Goal: Information Seeking & Learning: Learn about a topic

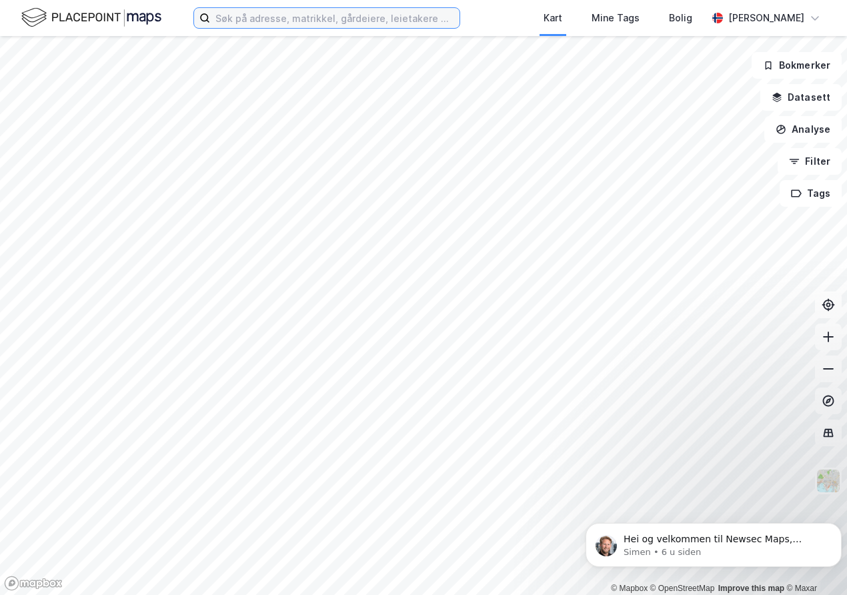
click at [367, 15] on input at bounding box center [335, 18] width 250 height 20
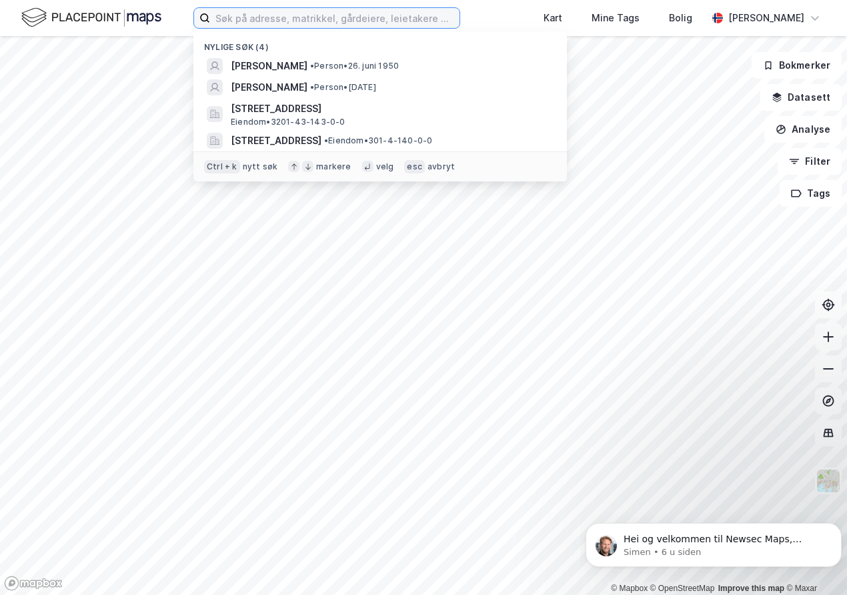
click at [354, 22] on input at bounding box center [335, 18] width 250 height 20
click at [330, 13] on input at bounding box center [335, 18] width 250 height 20
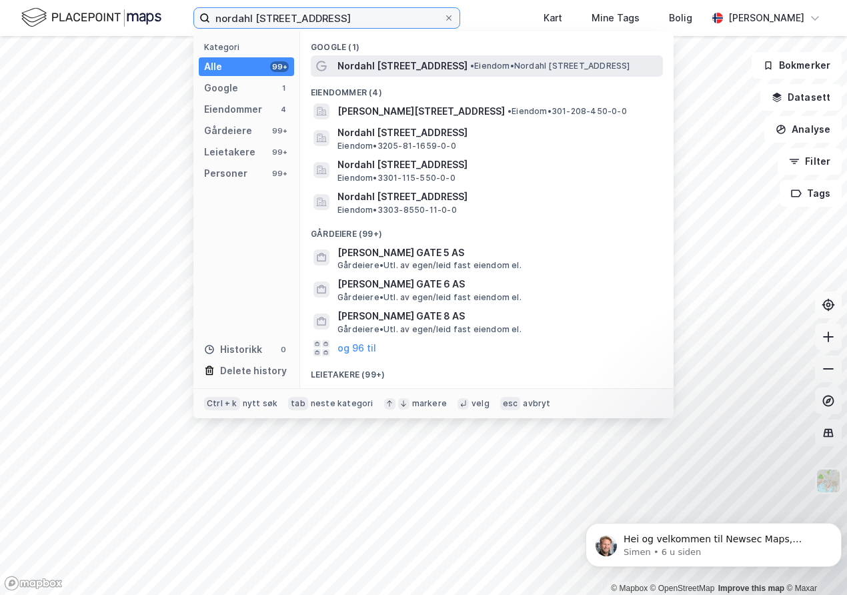
type input "nordahl [STREET_ADDRESS]"
click at [364, 69] on span "Nordahl [STREET_ADDRESS]" at bounding box center [403, 66] width 130 height 16
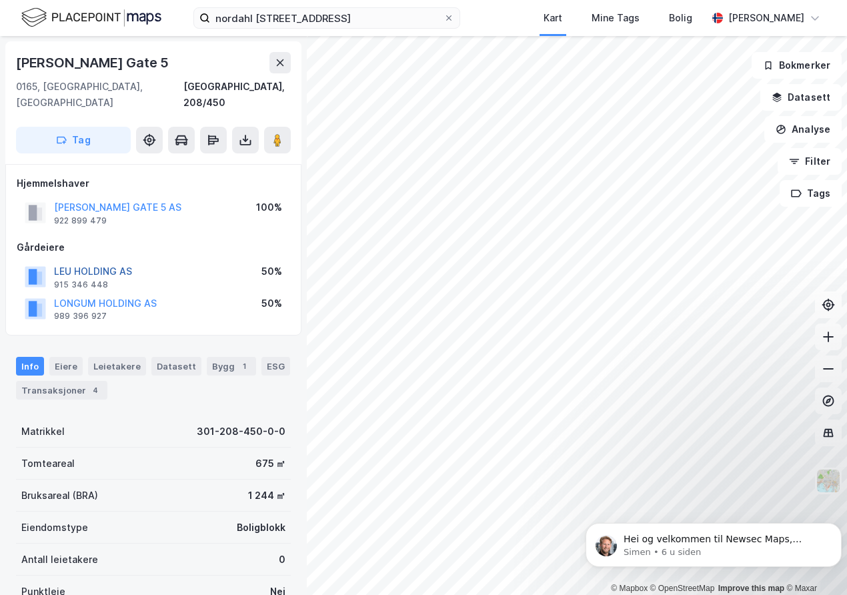
click at [0, 0] on button "LEU HOLDING AS" at bounding box center [0, 0] width 0 height 0
click at [0, 0] on button "[PERSON_NAME] GATE 5 AS" at bounding box center [0, 0] width 0 height 0
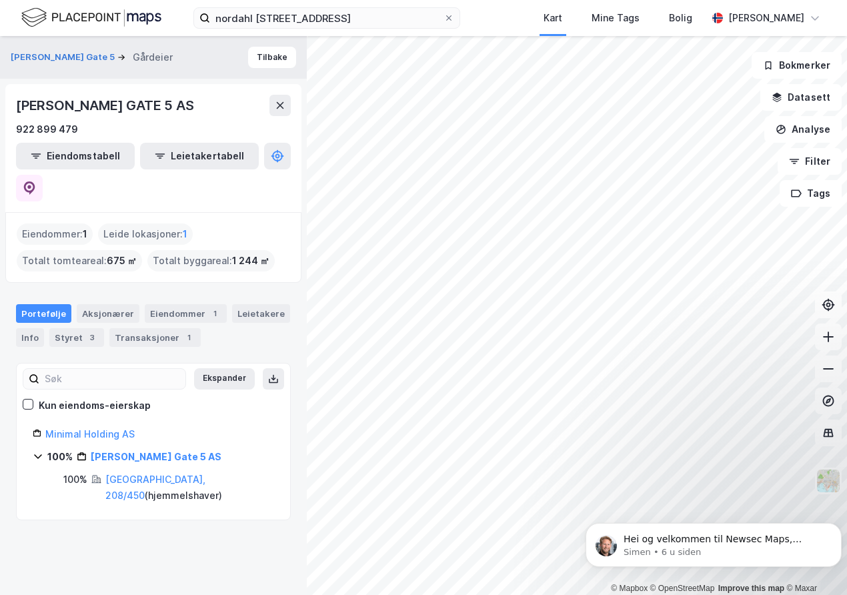
click at [63, 224] on div "Eiendommer : 1" at bounding box center [55, 234] width 76 height 21
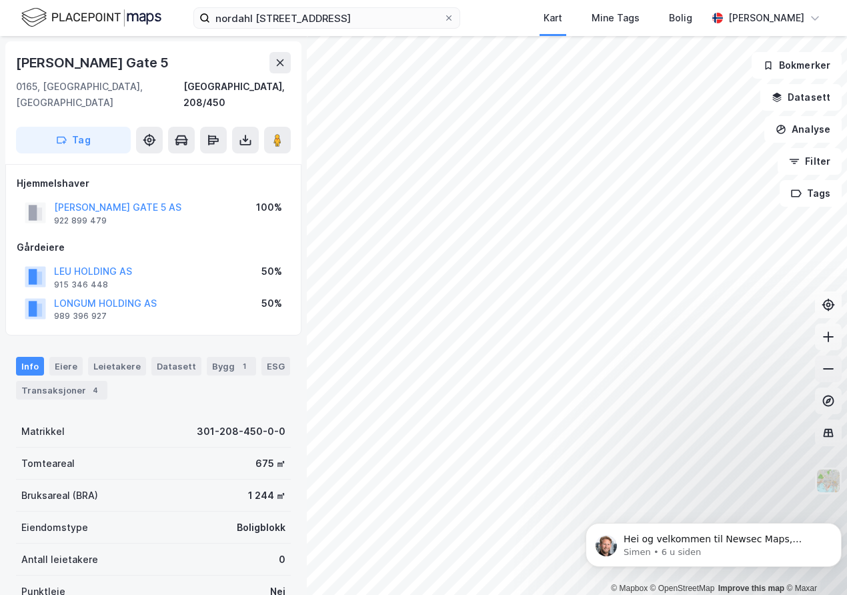
click at [822, 368] on icon at bounding box center [828, 368] width 13 height 13
drag, startPoint x: 112, startPoint y: 208, endPoint x: 55, endPoint y: 205, distance: 56.8
click at [55, 205] on div "[PERSON_NAME] GATE 5 AS 922 899 479" at bounding box center [117, 213] width 127 height 27
click at [65, 357] on div "Eiere" at bounding box center [65, 366] width 33 height 19
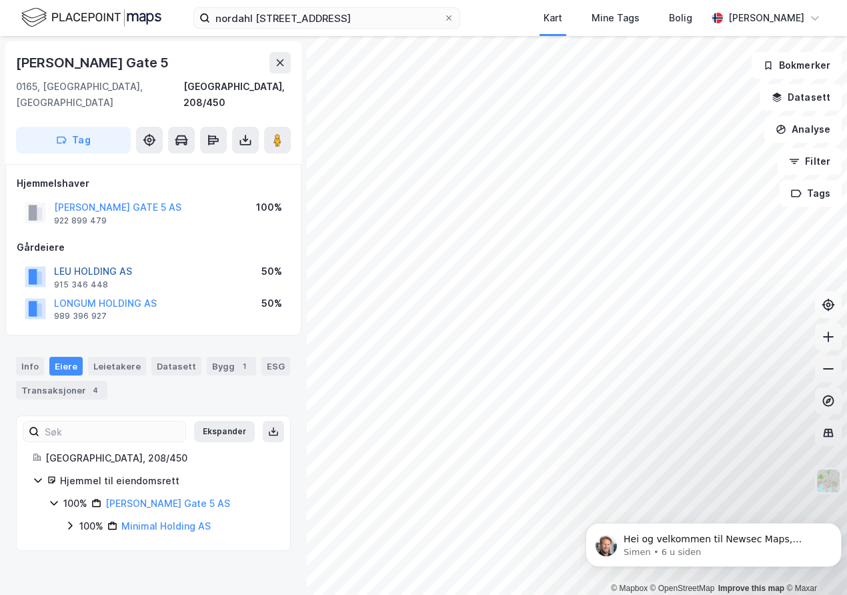
click at [0, 0] on button "LEU HOLDING AS" at bounding box center [0, 0] width 0 height 0
drag, startPoint x: 148, startPoint y: 253, endPoint x: 53, endPoint y: 253, distance: 95.4
click at [53, 261] on div "LEU HOLDING AS 915 346 448 50%" at bounding box center [154, 277] width 274 height 32
copy button "LEU HOLDING AS"
click at [595, 27] on div "Mine Tags" at bounding box center [616, 18] width 56 height 24
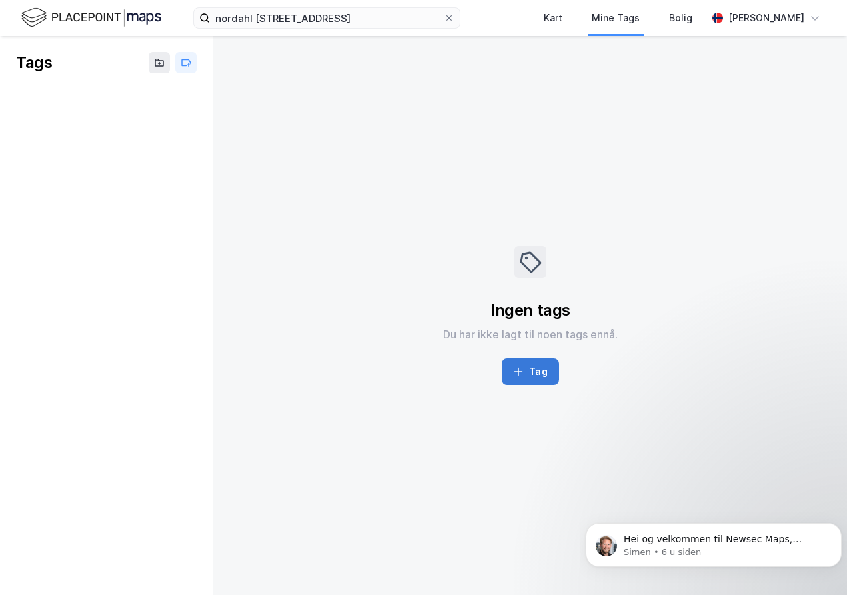
click at [520, 370] on icon "button" at bounding box center [518, 372] width 1 height 9
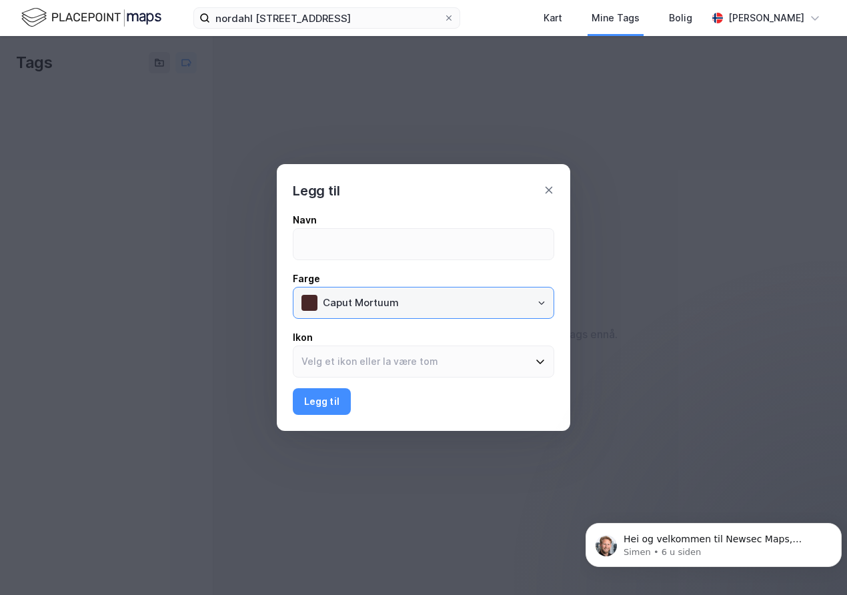
click at [486, 307] on input "Caput Mortuum" at bounding box center [434, 303] width 239 height 31
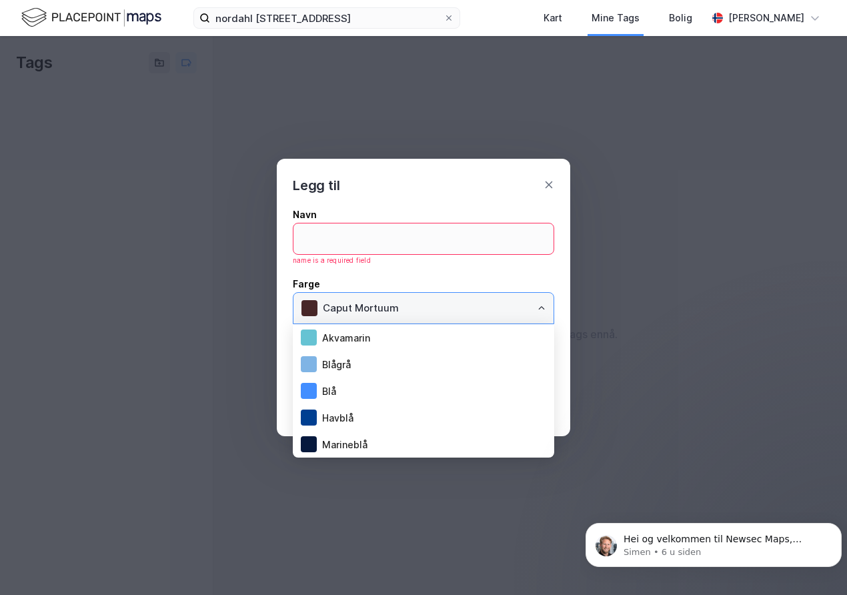
scroll to position [187, 0]
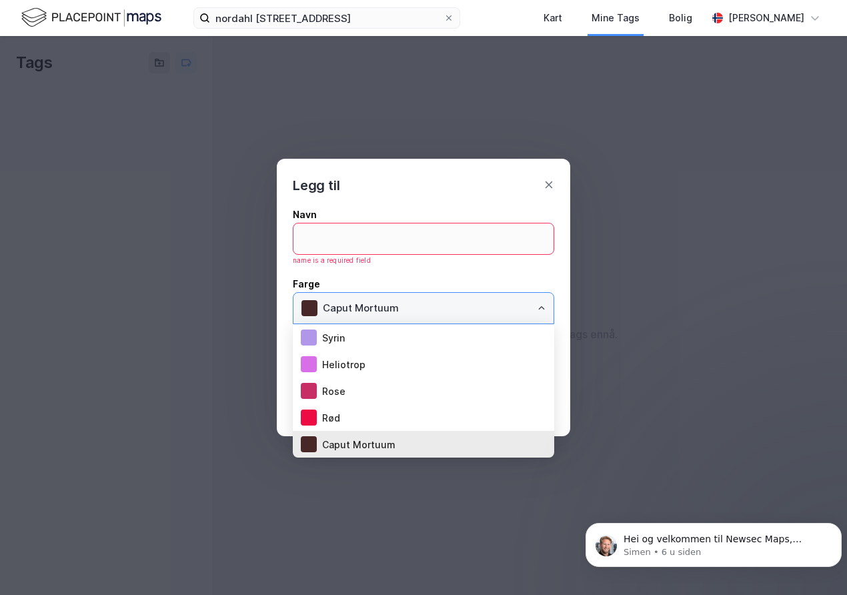
drag, startPoint x: 486, startPoint y: 307, endPoint x: 526, endPoint y: 308, distance: 40.0
click at [526, 308] on input "Caput Mortuum" at bounding box center [434, 308] width 239 height 31
drag, startPoint x: 544, startPoint y: 178, endPoint x: 550, endPoint y: 194, distance: 17.3
click at [545, 183] on div "Legg til" at bounding box center [424, 177] width 294 height 37
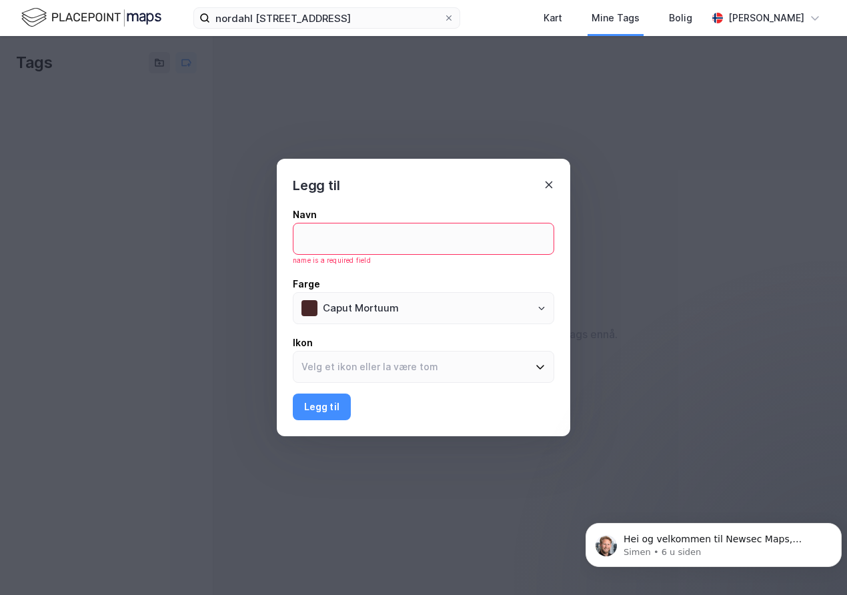
click at [548, 182] on icon at bounding box center [549, 184] width 11 height 11
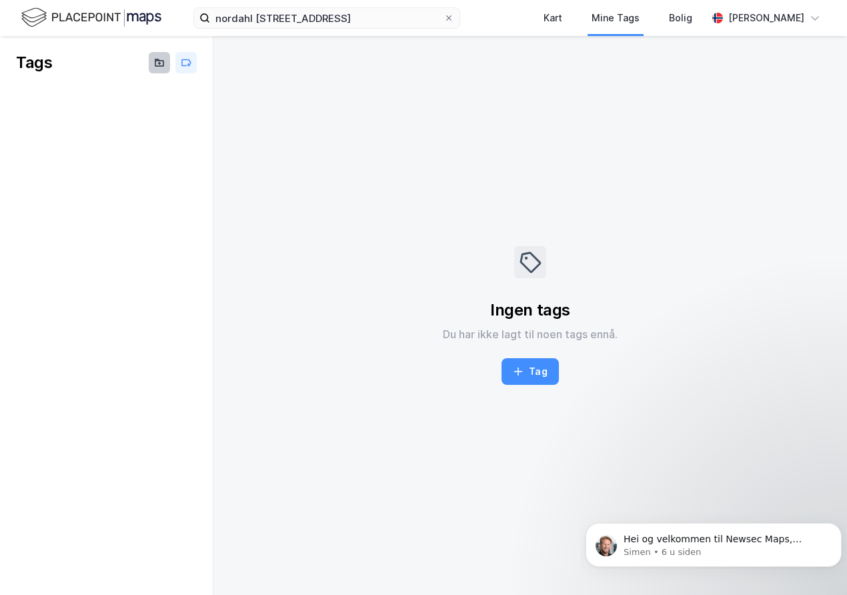
click at [152, 67] on button at bounding box center [159, 62] width 21 height 21
click at [185, 63] on icon at bounding box center [186, 62] width 11 height 11
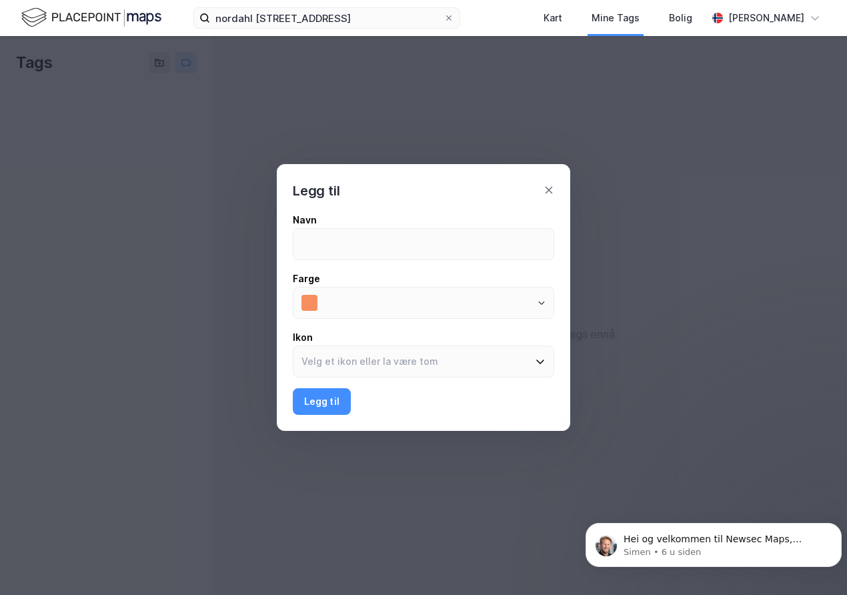
type input "Mandarin"
click at [548, 190] on icon at bounding box center [549, 190] width 11 height 11
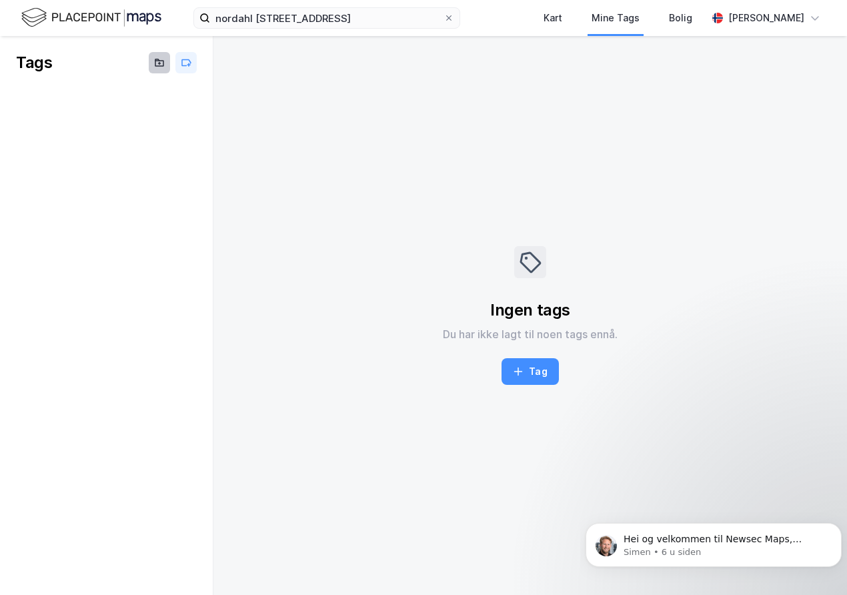
click at [157, 66] on icon at bounding box center [159, 63] width 8 height 5
type input "Nordahls Bruns Gate 50 AS"
click at [193, 99] on button at bounding box center [185, 99] width 21 height 21
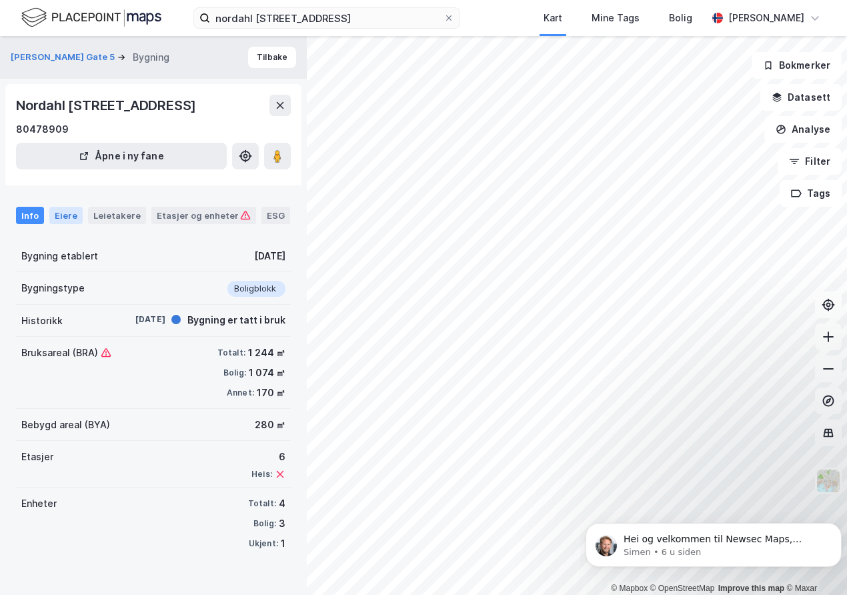
click at [69, 209] on div "Eiere" at bounding box center [65, 215] width 33 height 17
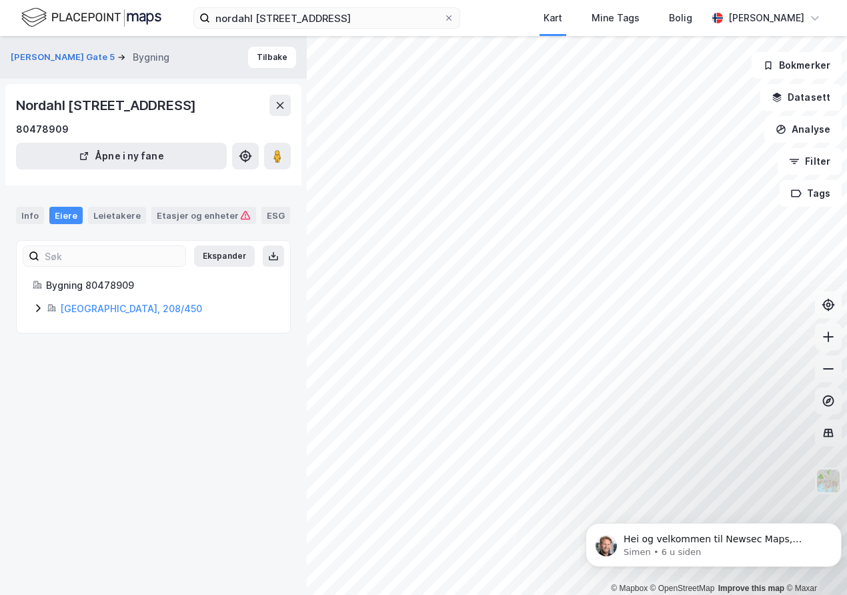
click at [33, 312] on icon at bounding box center [38, 308] width 11 height 11
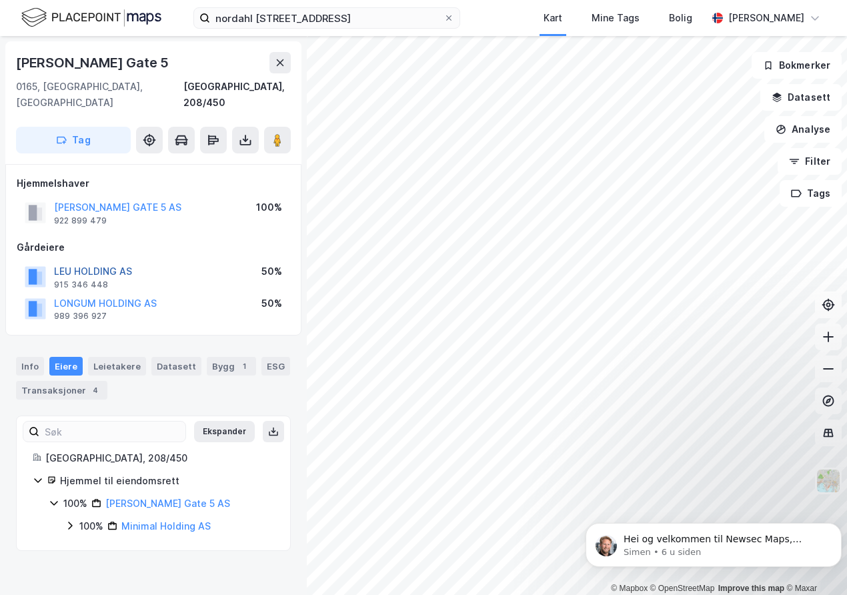
click at [0, 0] on button "LEU HOLDING AS" at bounding box center [0, 0] width 0 height 0
click at [66, 520] on icon at bounding box center [70, 525] width 11 height 11
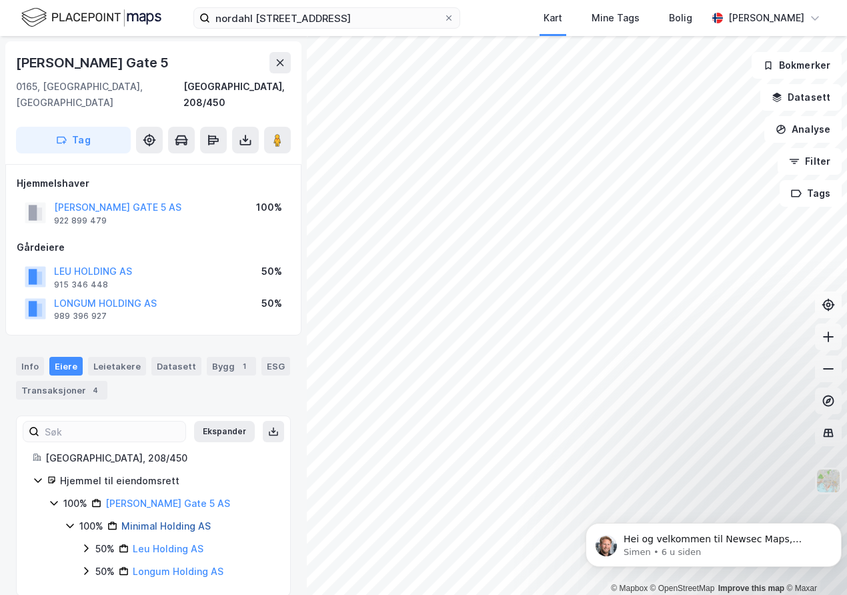
click at [154, 520] on link "Minimal Holding AS" at bounding box center [165, 525] width 89 height 11
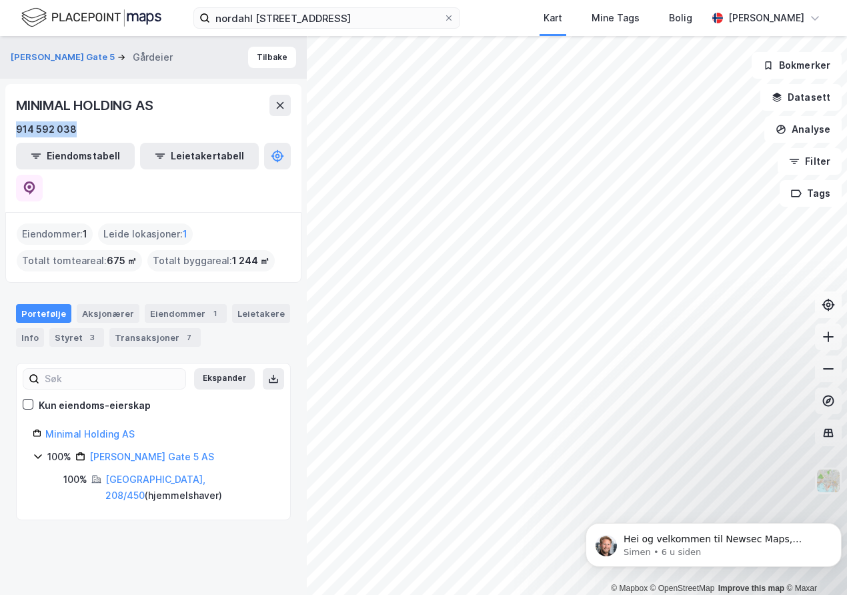
drag, startPoint x: 85, startPoint y: 131, endPoint x: 9, endPoint y: 129, distance: 76.8
click at [9, 129] on div "MINIMAL HOLDING AS 914 592 038 Eiendomstabell Leietakertabell" at bounding box center [153, 148] width 296 height 128
copy div "914 592 038"
